Goal: Information Seeking & Learning: Compare options

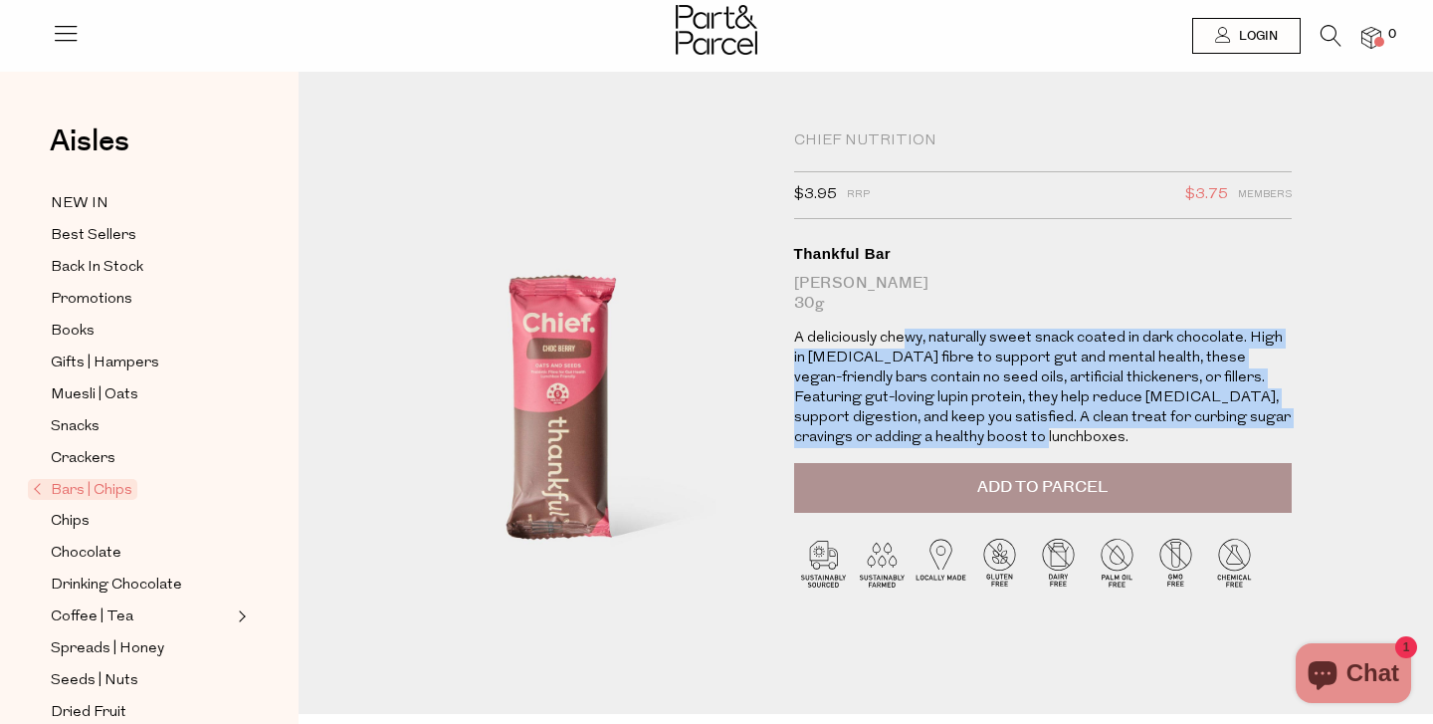
drag, startPoint x: 903, startPoint y: 327, endPoint x: 1002, endPoint y: 433, distance: 145.0
click at [1002, 433] on p "A deliciously chewy, naturally sweet snack coated in dark chocolate. High in pr…" at bounding box center [1043, 387] width 498 height 119
click at [982, 431] on p "A deliciously chewy, naturally sweet snack coated in dark chocolate. High in pr…" at bounding box center [1043, 387] width 498 height 119
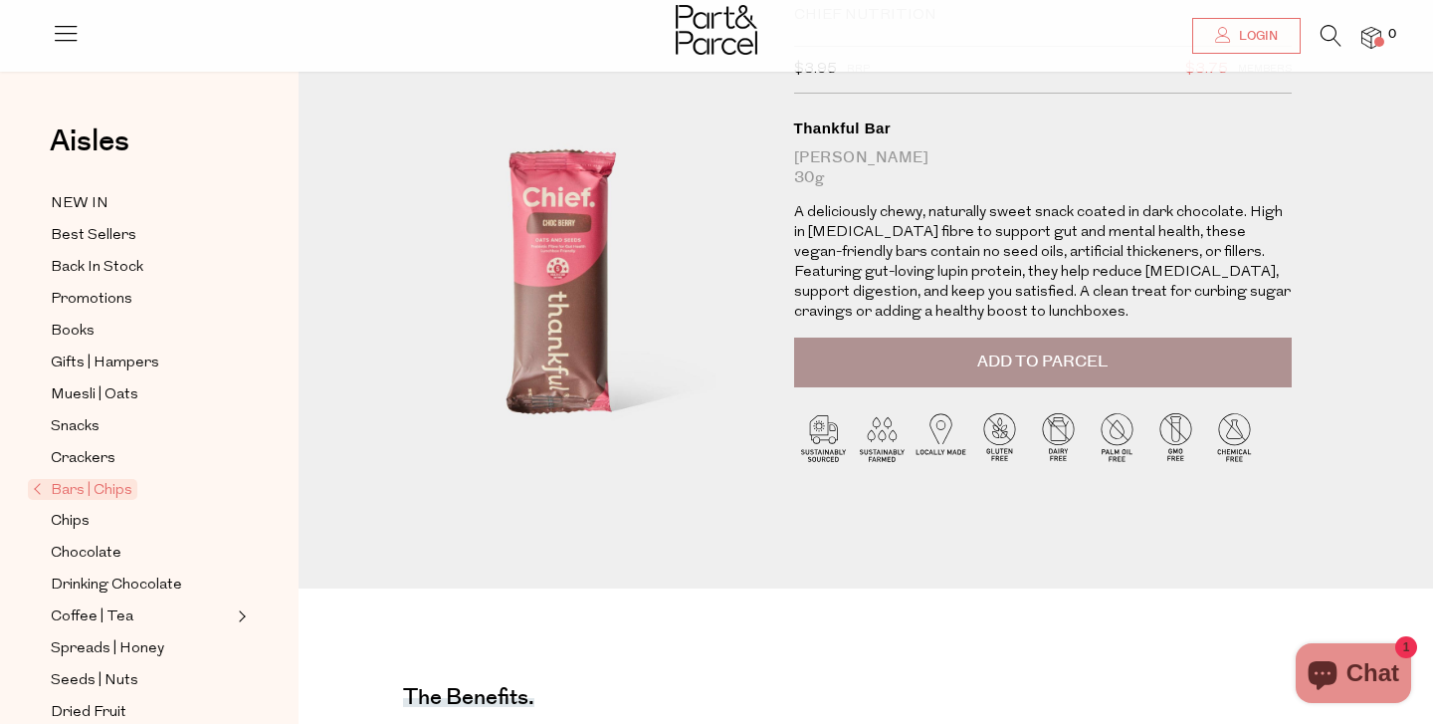
scroll to position [703, 0]
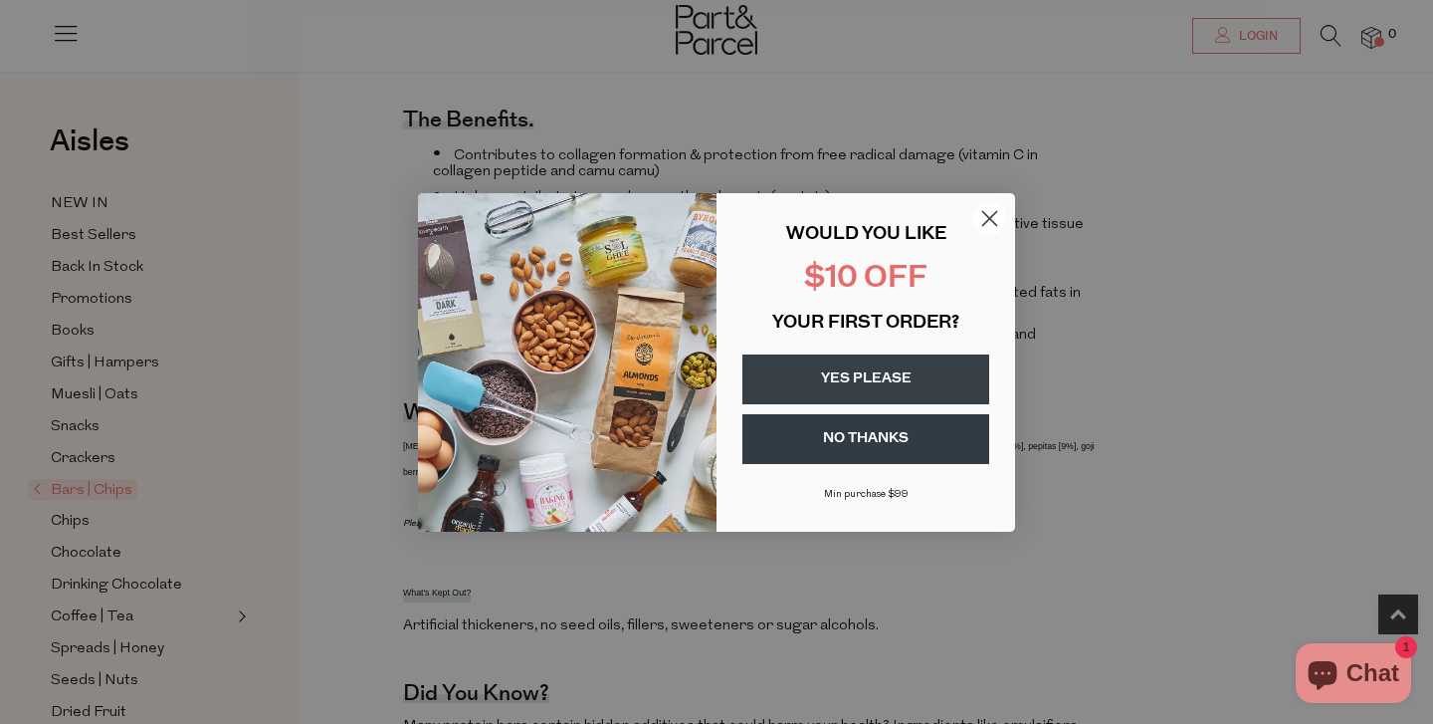
click at [990, 206] on circle "Close dialog" at bounding box center [989, 217] width 33 height 33
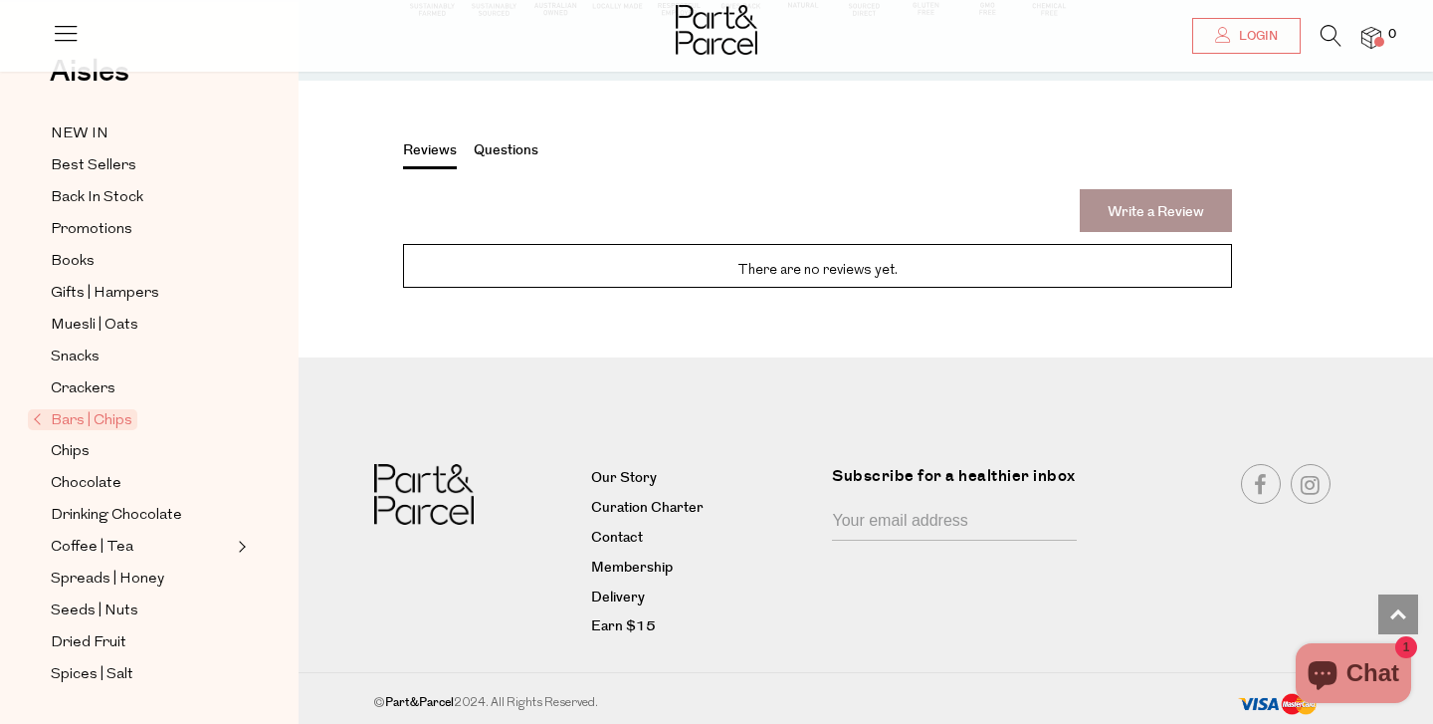
scroll to position [2465, 0]
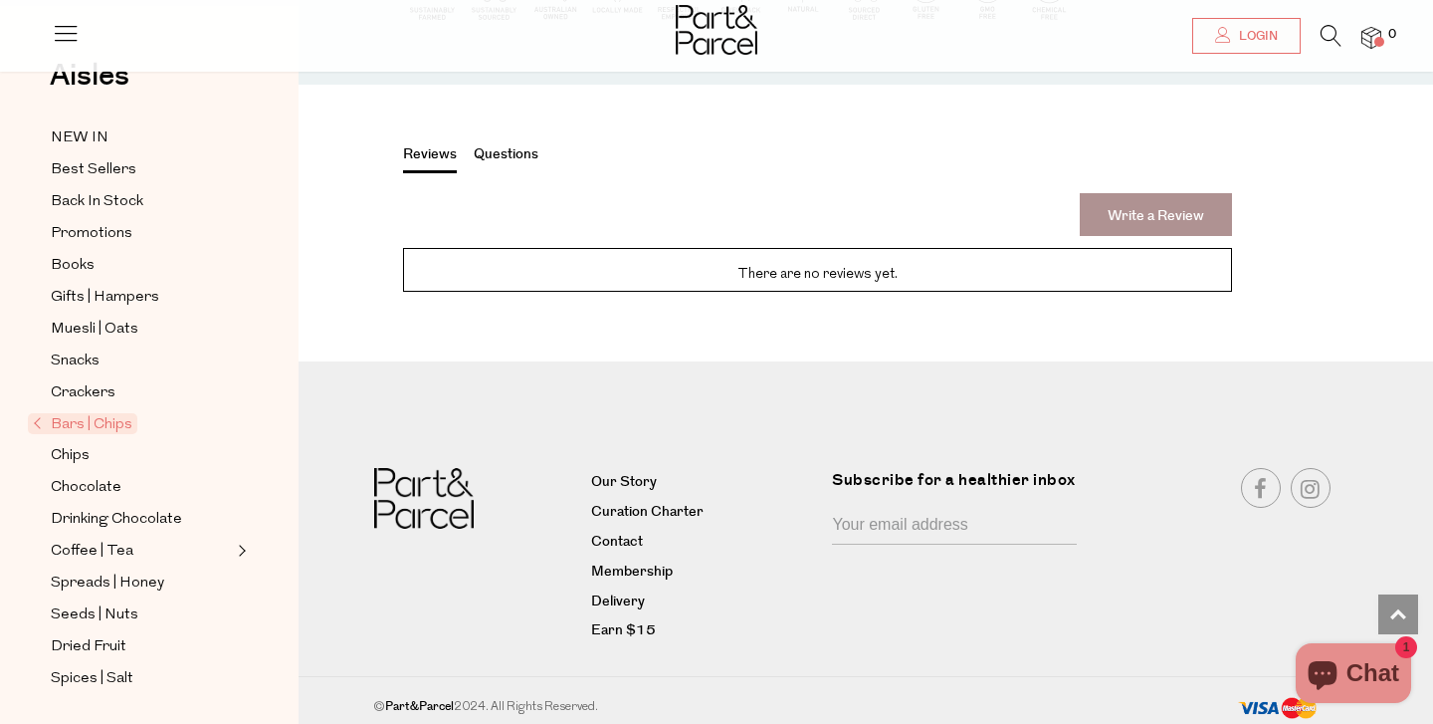
click at [75, 417] on span "Bars | Chips" at bounding box center [82, 423] width 109 height 21
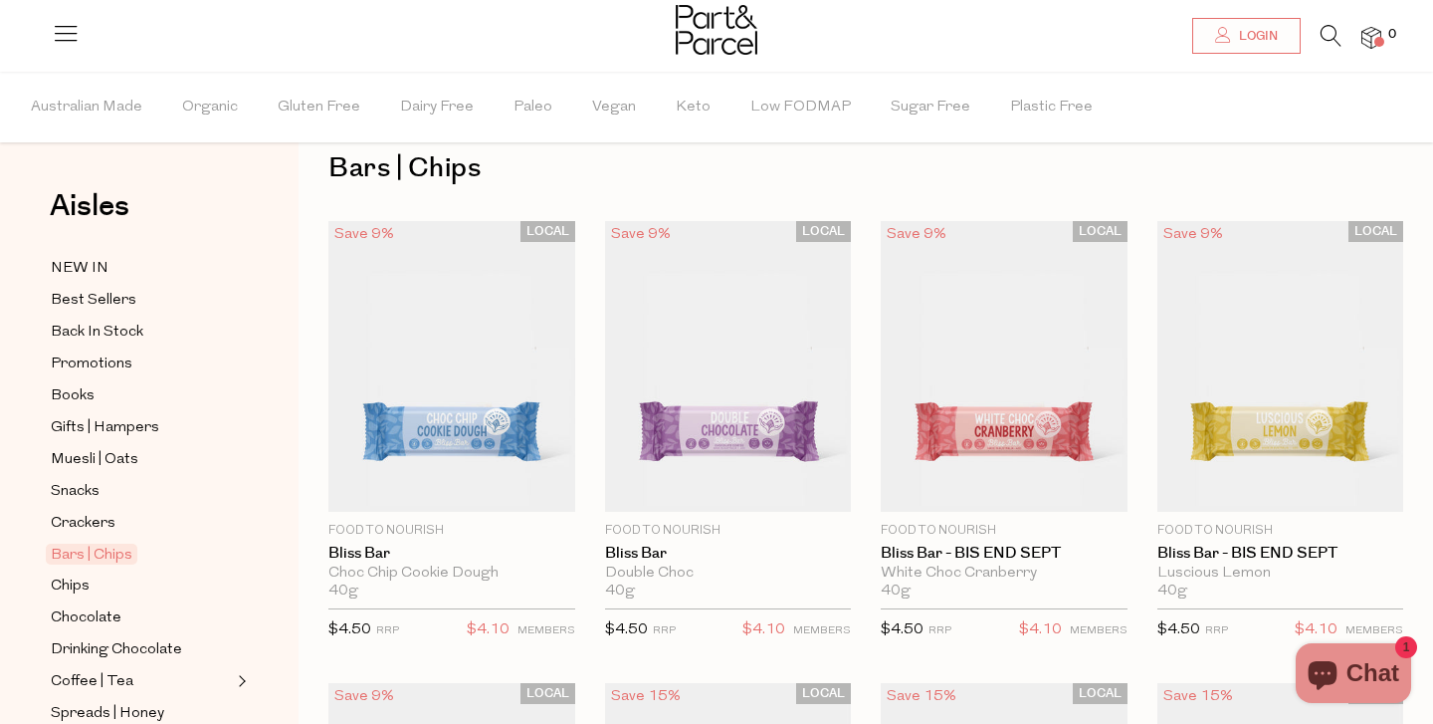
scroll to position [40, 0]
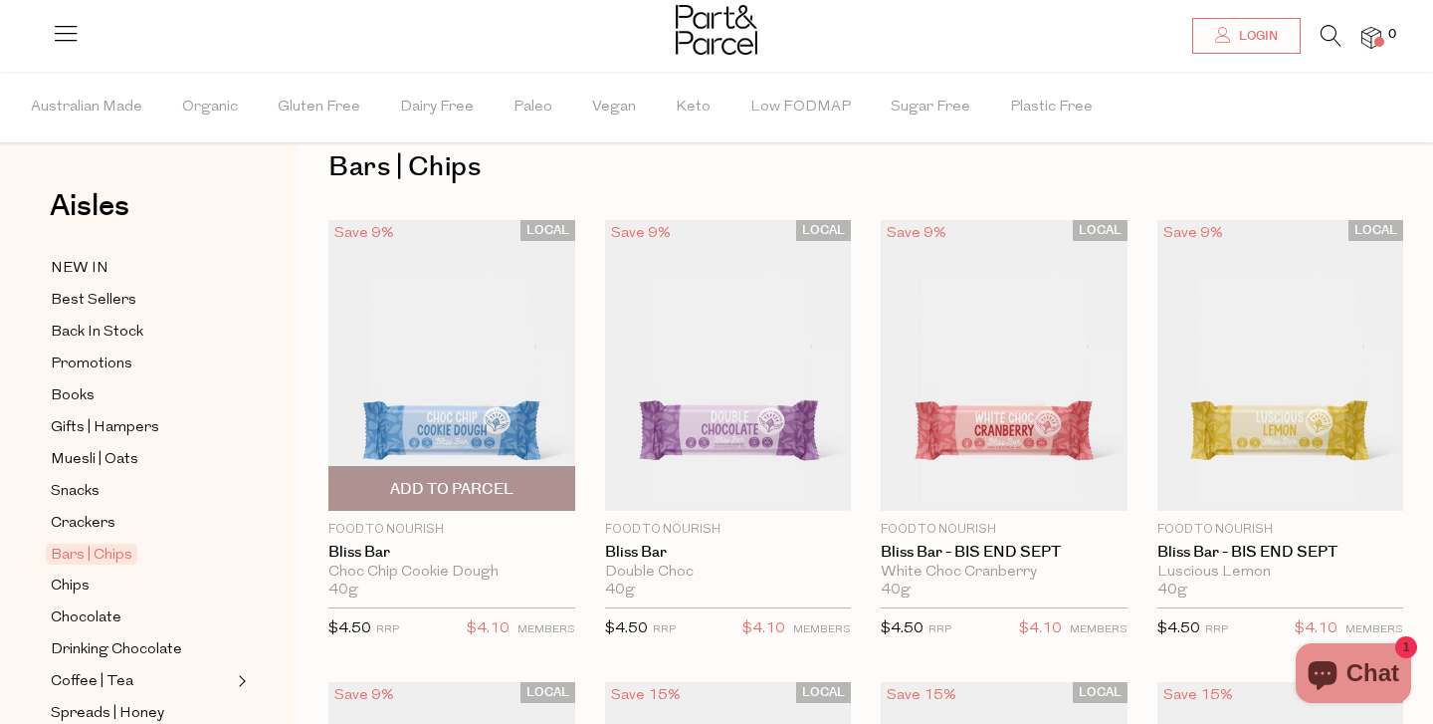
click at [501, 408] on img at bounding box center [451, 365] width 247 height 291
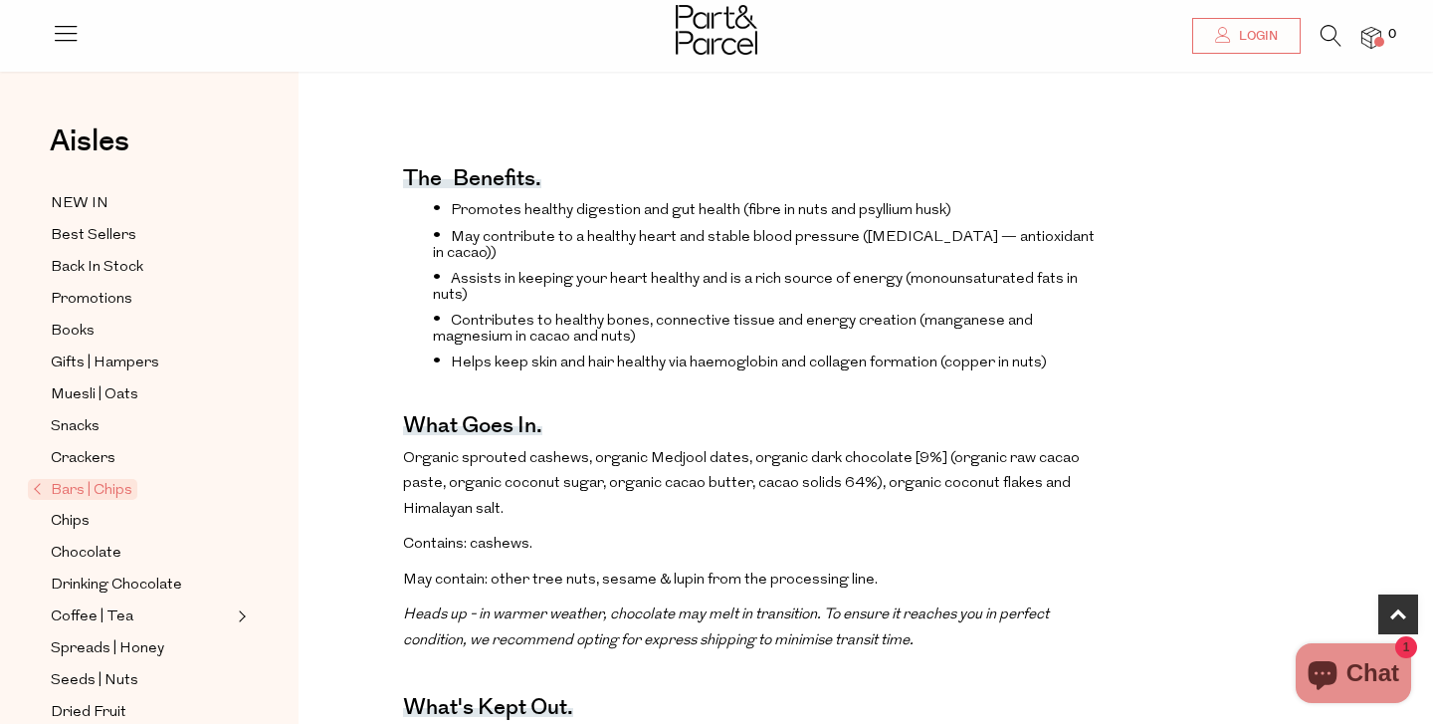
scroll to position [678, 0]
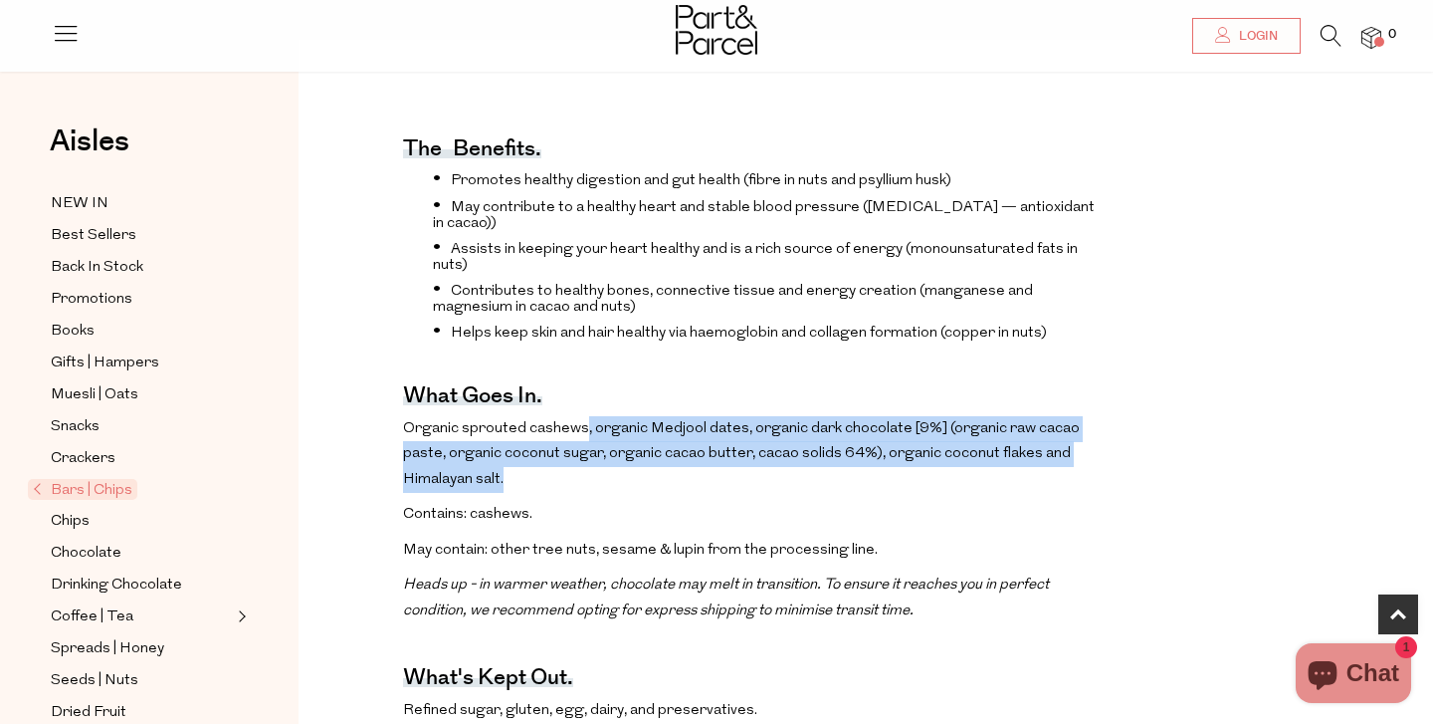
drag, startPoint x: 583, startPoint y: 388, endPoint x: 701, endPoint y: 457, distance: 136.1
click at [701, 457] on p "Organic sprouted cashews, organic Medjool dates, organic dark chocolate [9%] (o…" at bounding box center [750, 454] width 695 height 77
click at [641, 439] on p "Organic sprouted cashews, organic Medjool dates, organic dark chocolate [9%] (o…" at bounding box center [750, 454] width 695 height 77
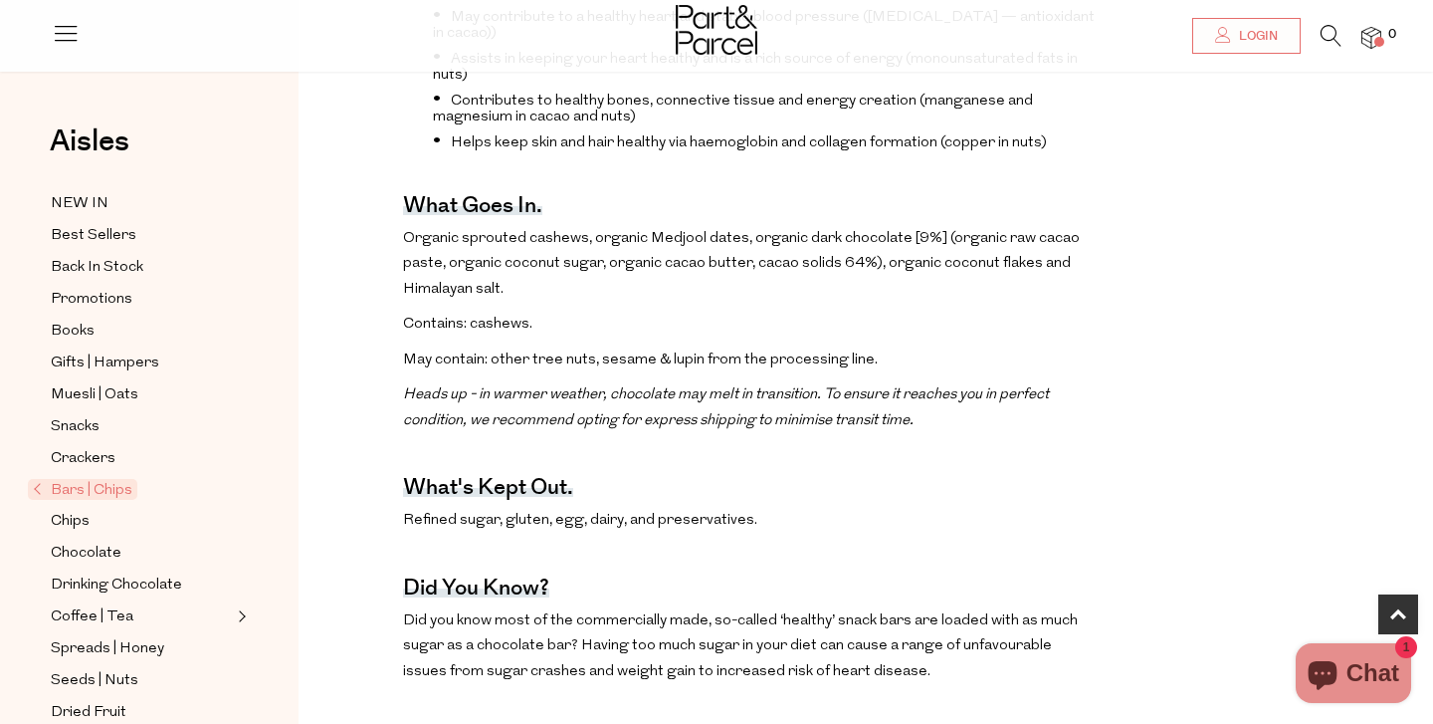
scroll to position [866, 0]
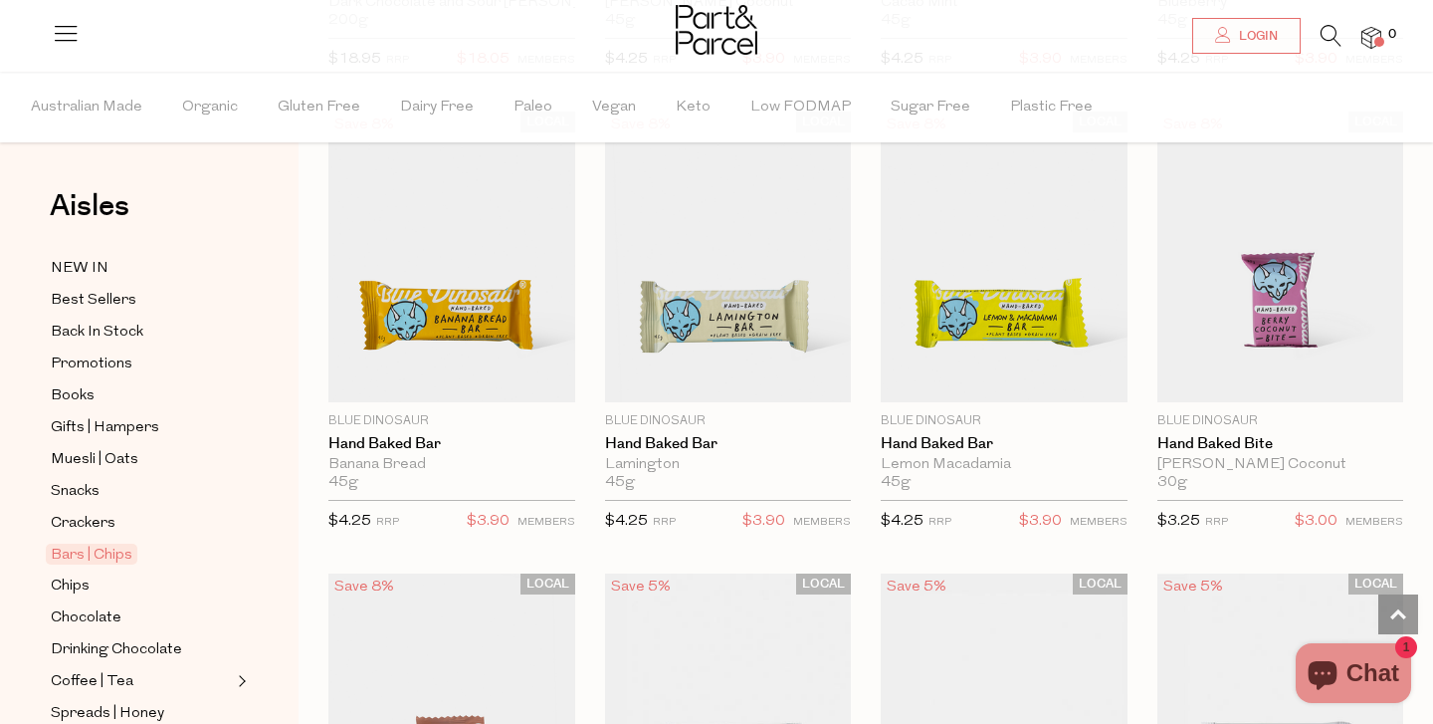
scroll to position [3839, 0]
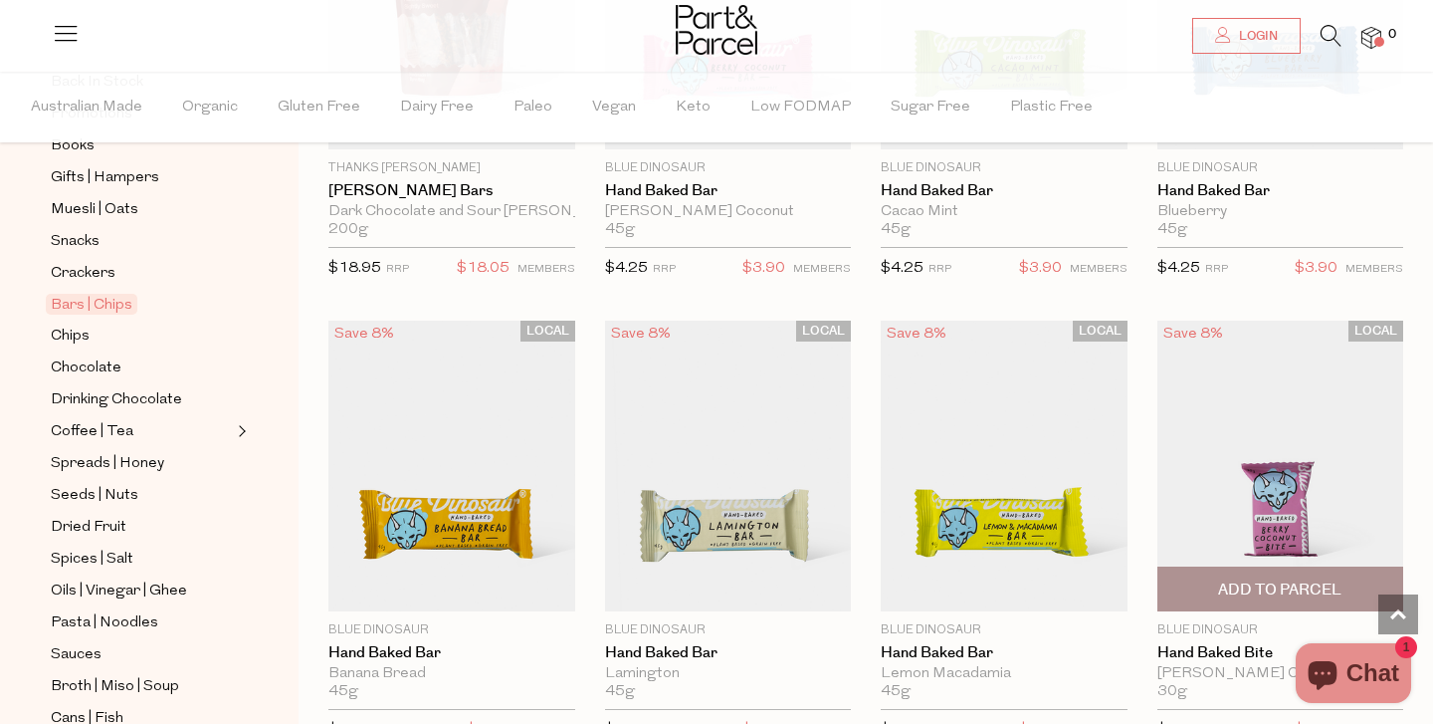
scroll to position [3844, 0]
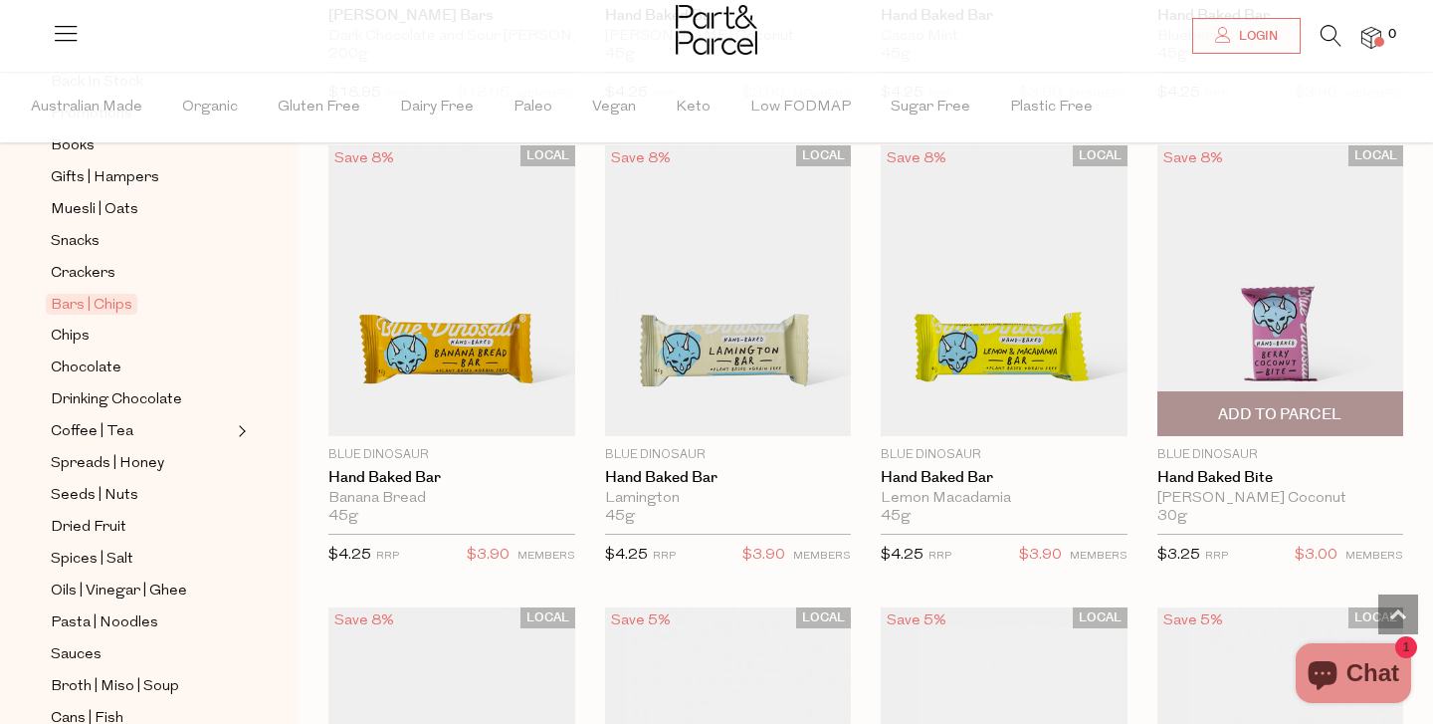
click at [1278, 338] on img at bounding box center [1281, 290] width 247 height 291
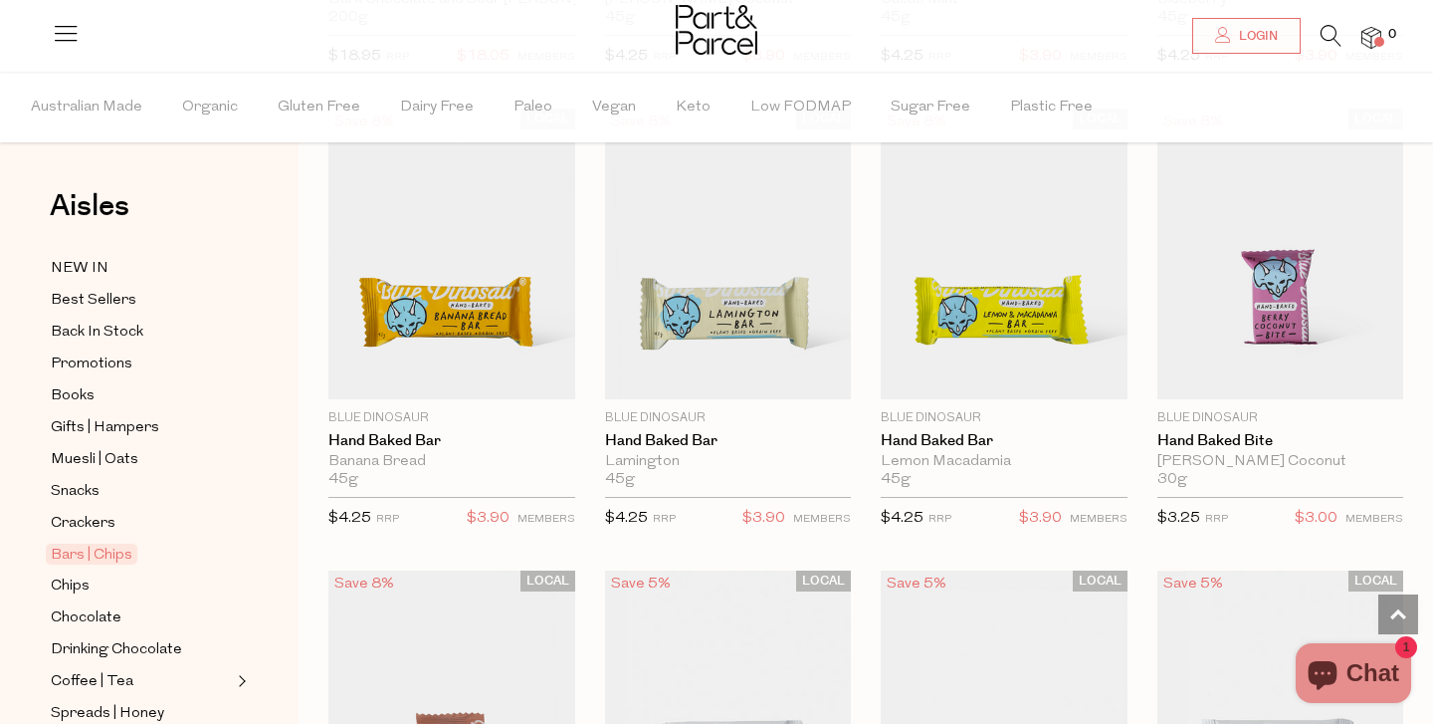
scroll to position [4274, 0]
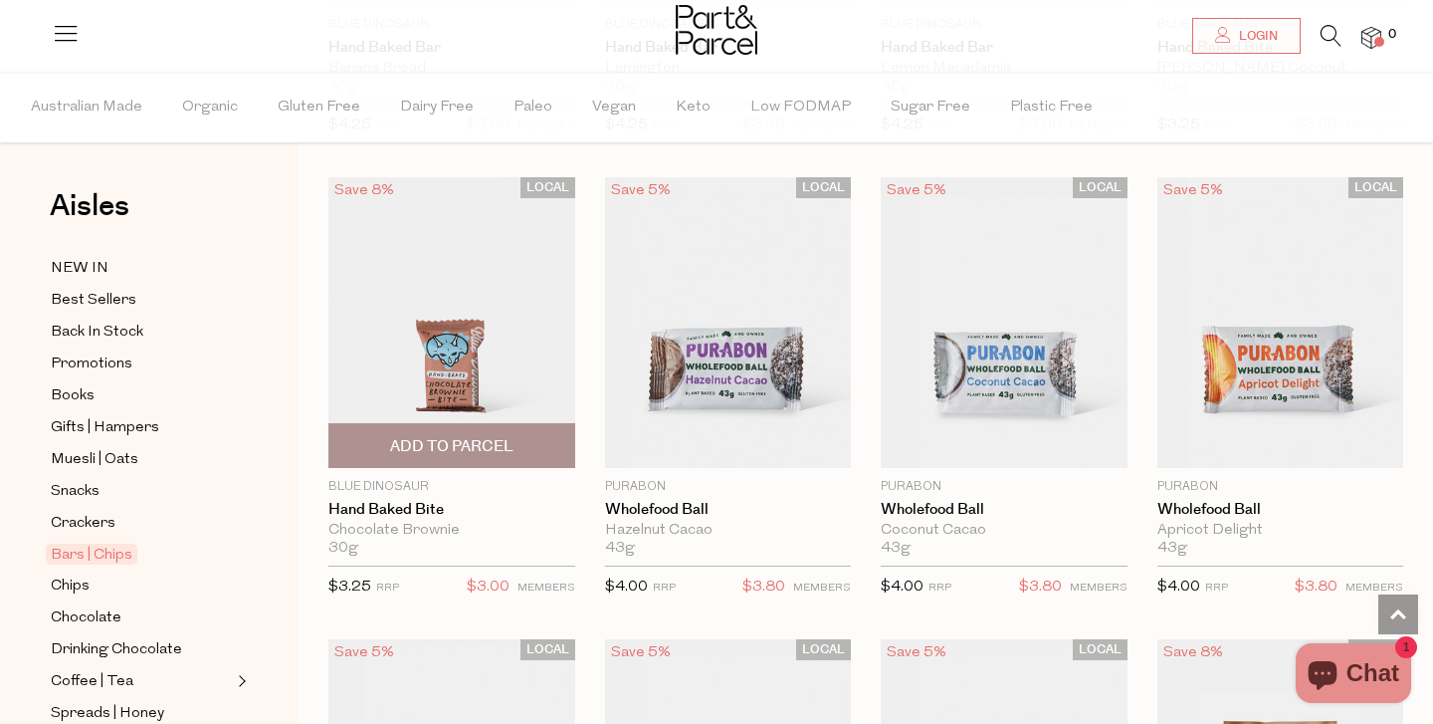
click at [482, 398] on img at bounding box center [451, 322] width 247 height 291
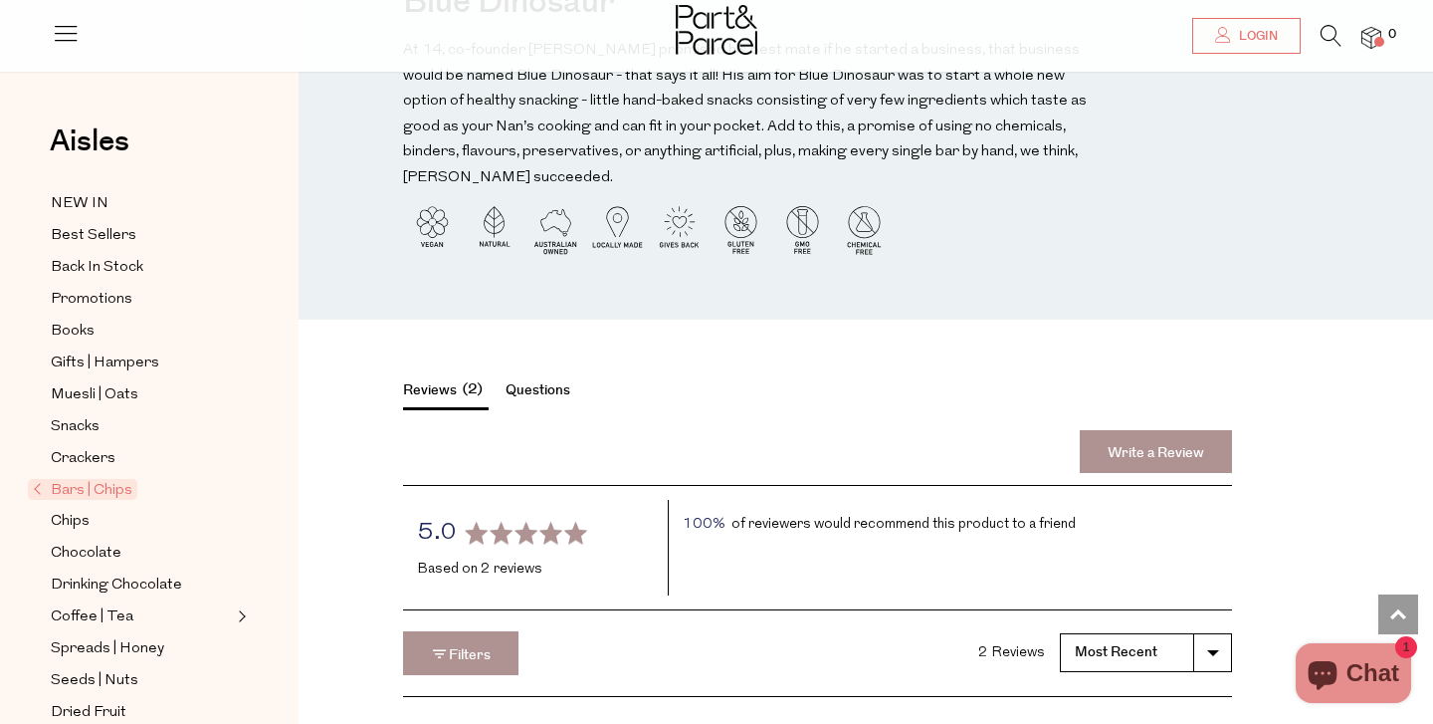
scroll to position [2132, 0]
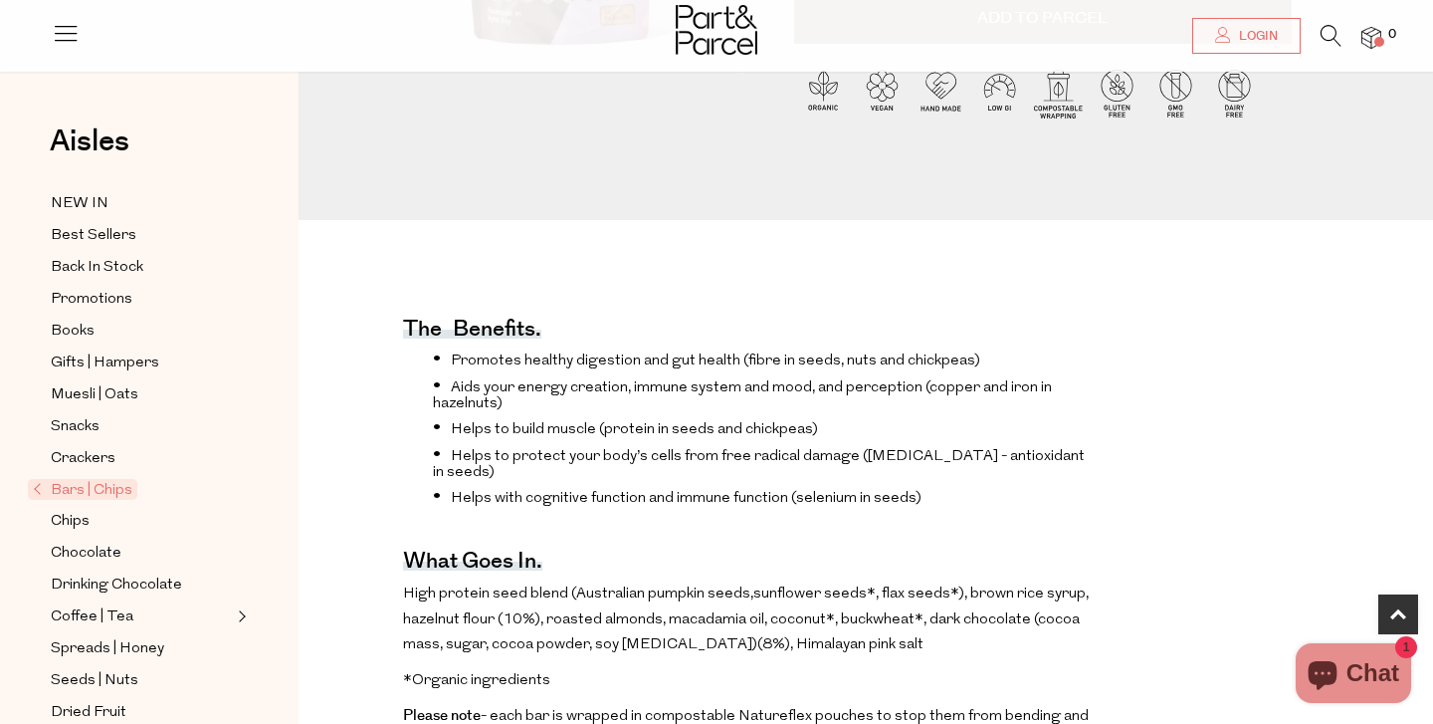
scroll to position [497, 0]
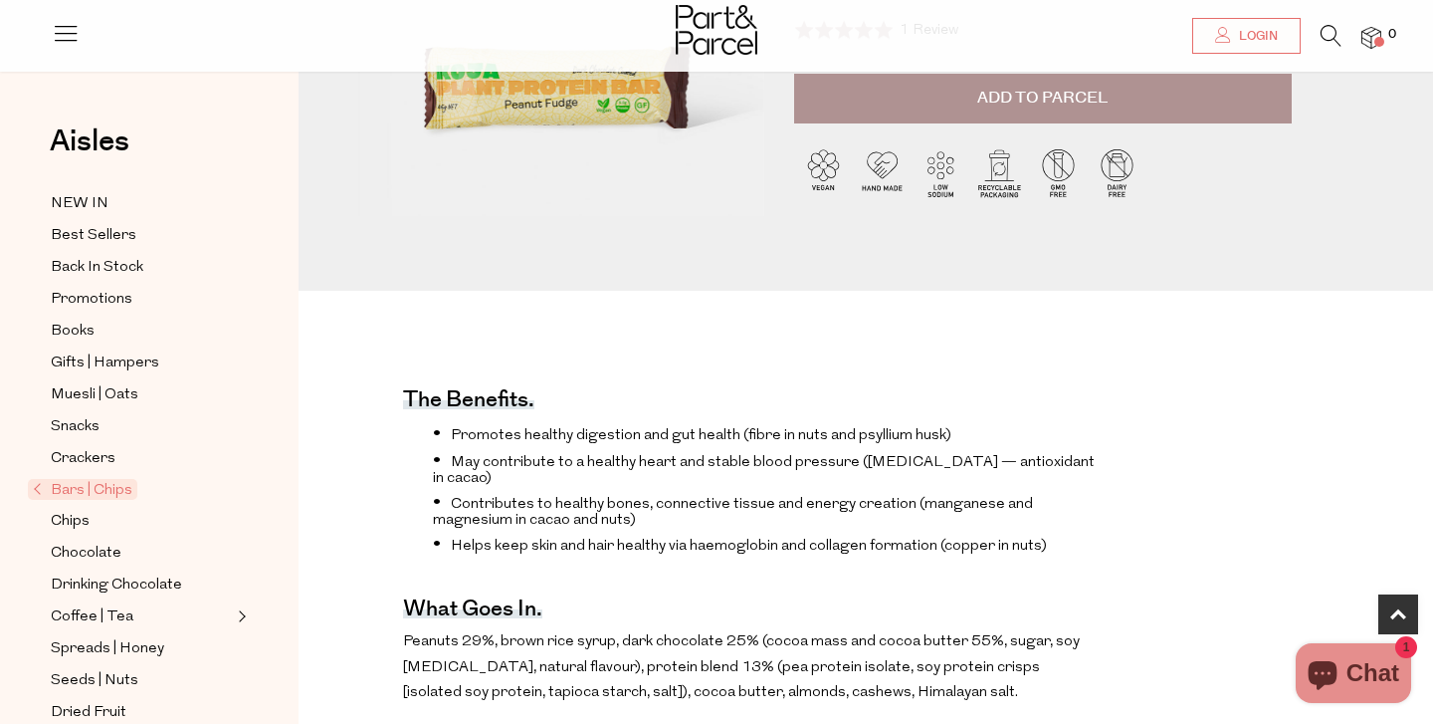
scroll to position [395, 0]
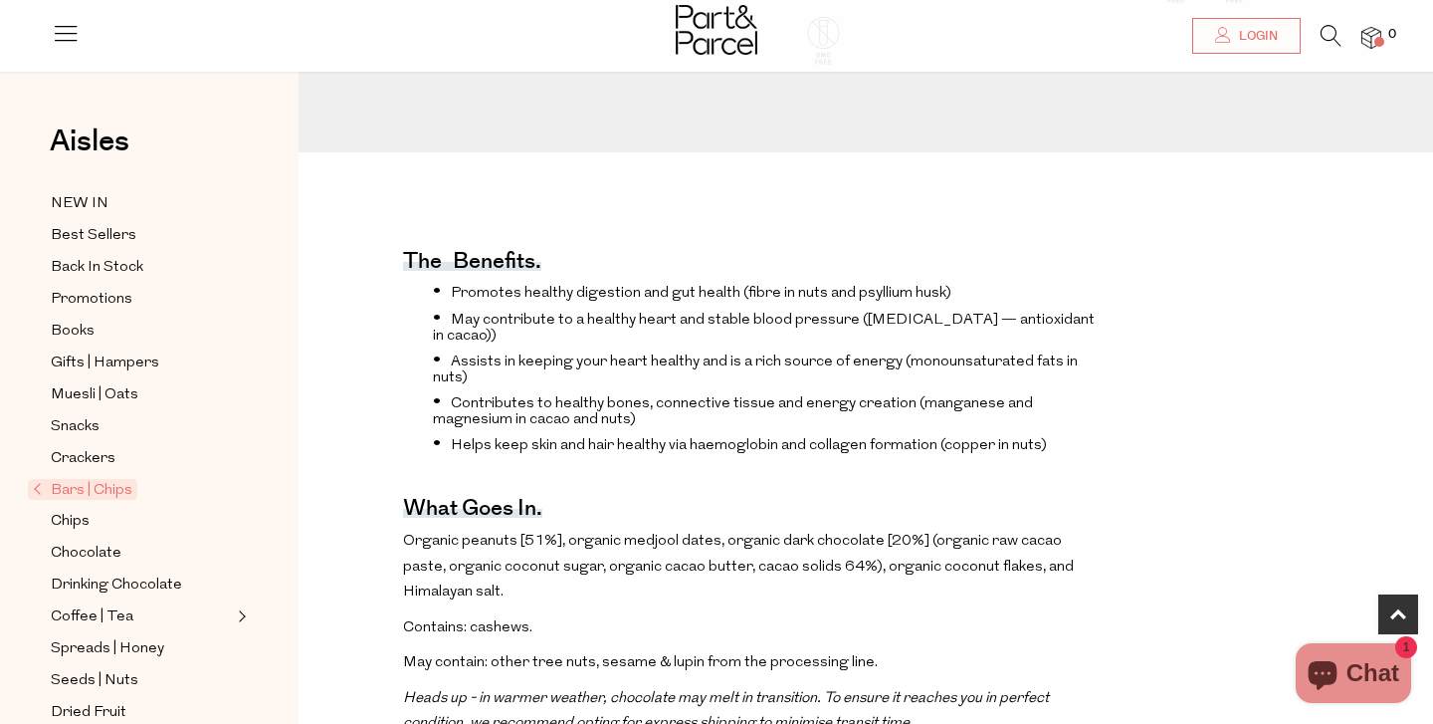
scroll to position [602, 0]
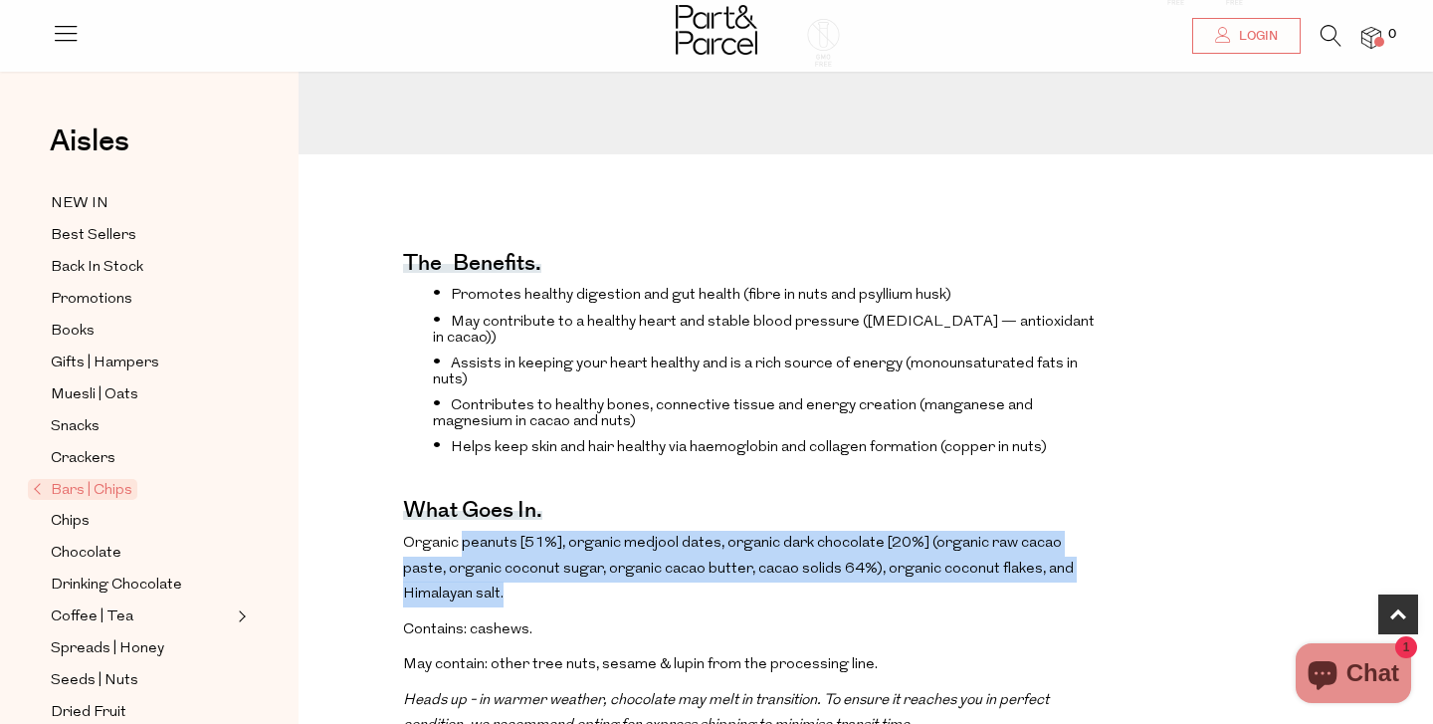
drag, startPoint x: 460, startPoint y: 510, endPoint x: 642, endPoint y: 575, distance: 193.6
click at [642, 575] on div "Organic peanuts [51%], organic medjool dates, organic dark chocolate [20%] (org…" at bounding box center [750, 586] width 695 height 111
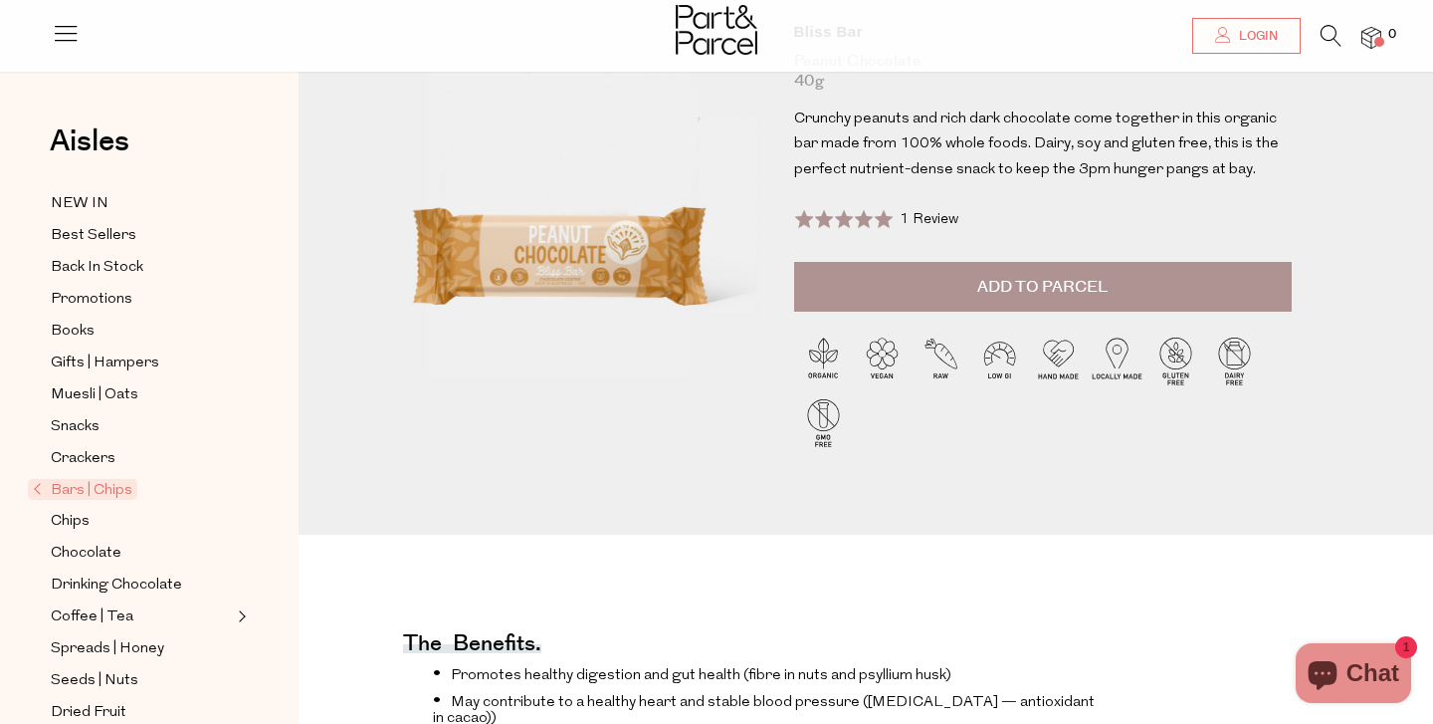
scroll to position [0, 0]
